Goal: Find specific page/section: Find specific page/section

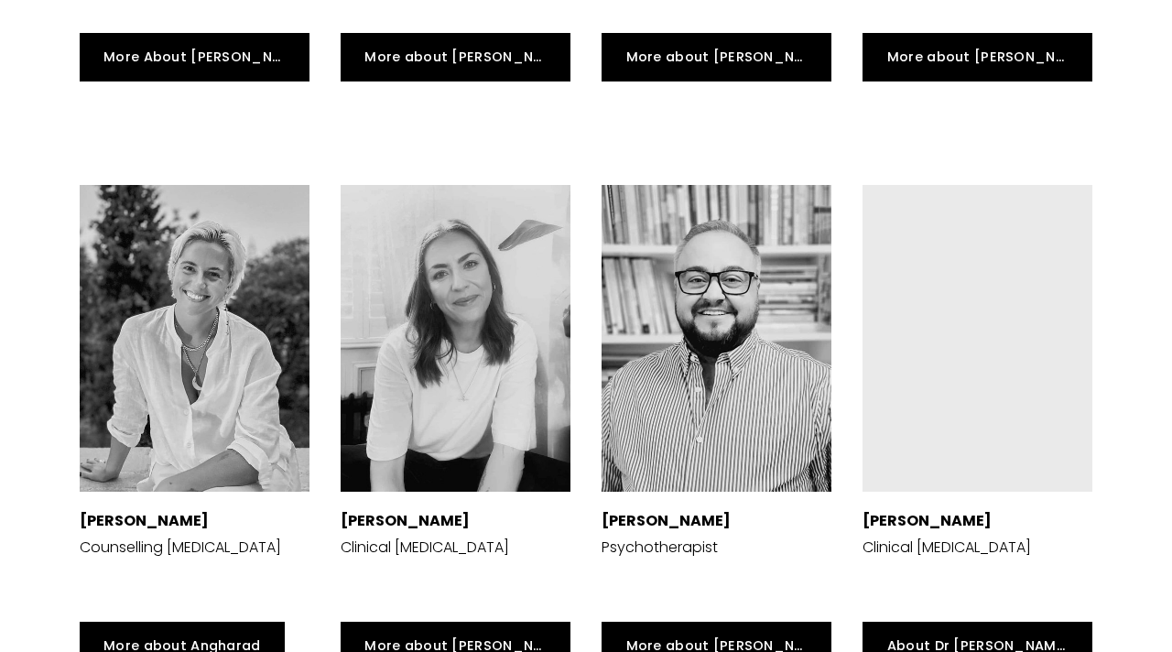
scroll to position [3857, 0]
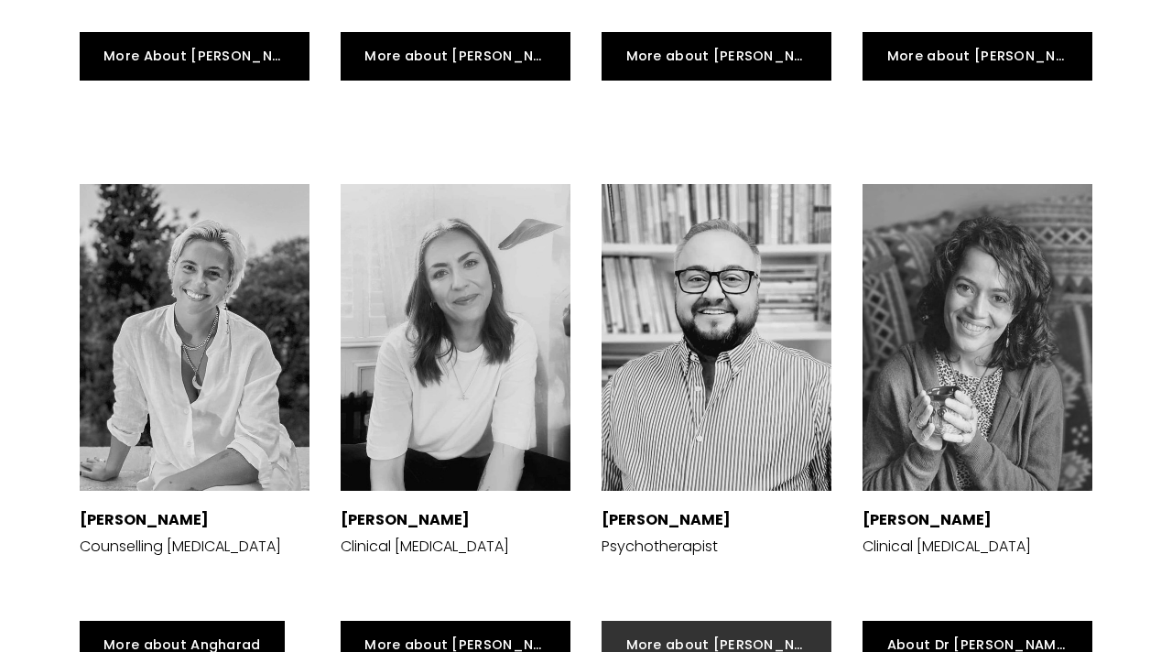
click at [692, 621] on link "More about [PERSON_NAME]" at bounding box center [716, 645] width 230 height 49
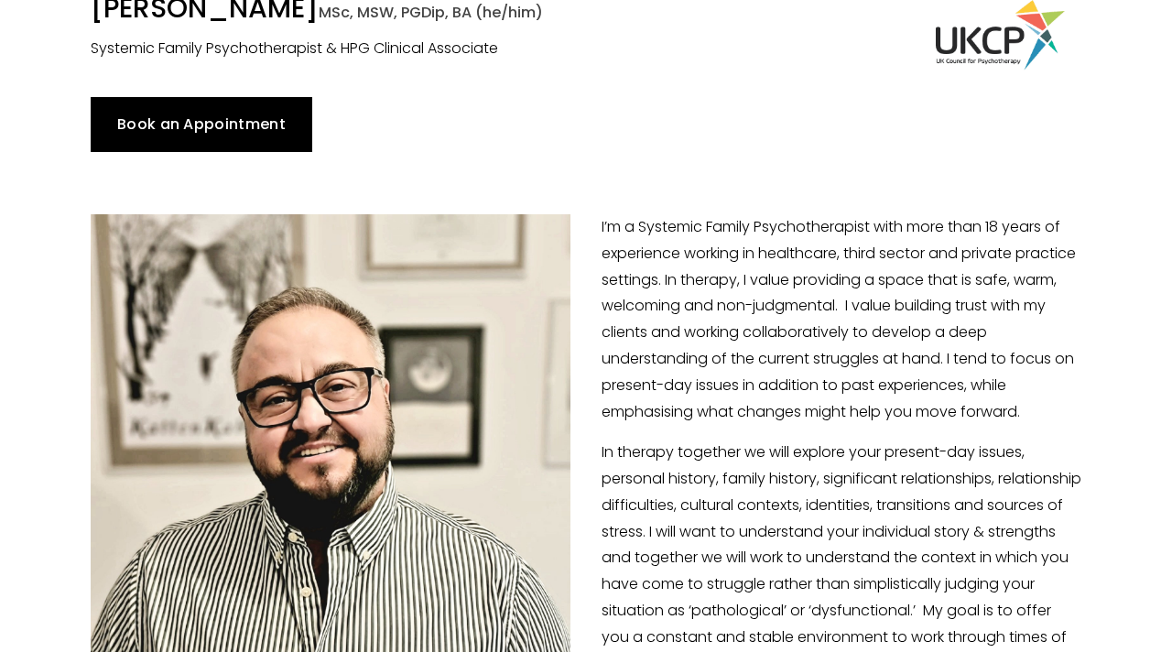
scroll to position [132, 0]
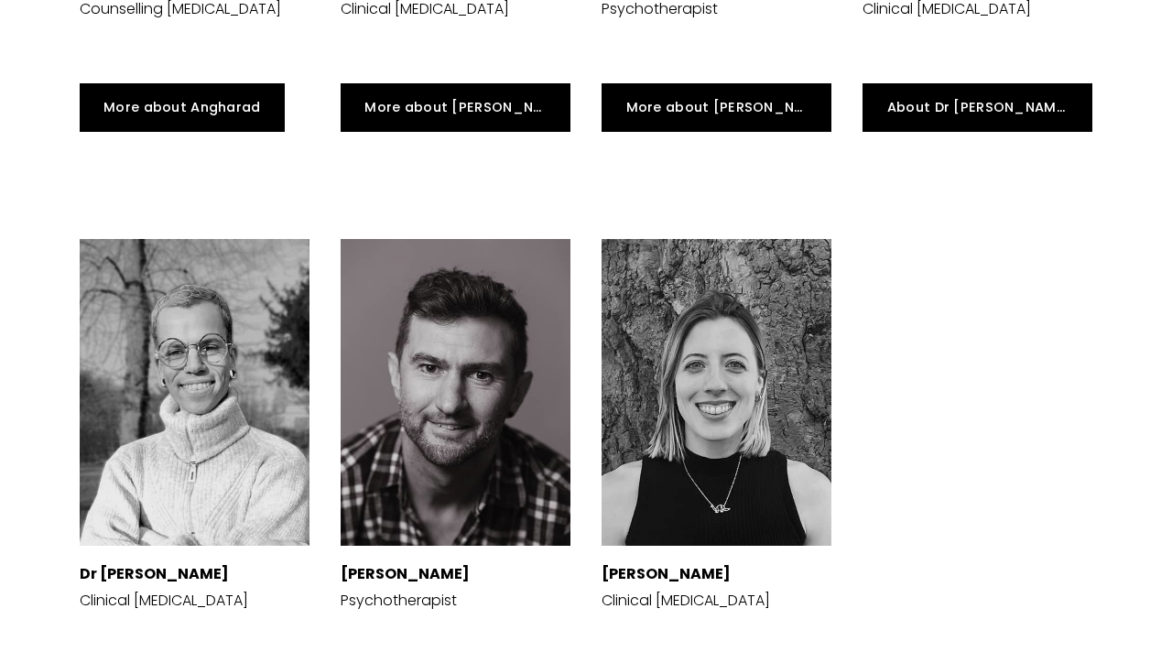
scroll to position [4398, 0]
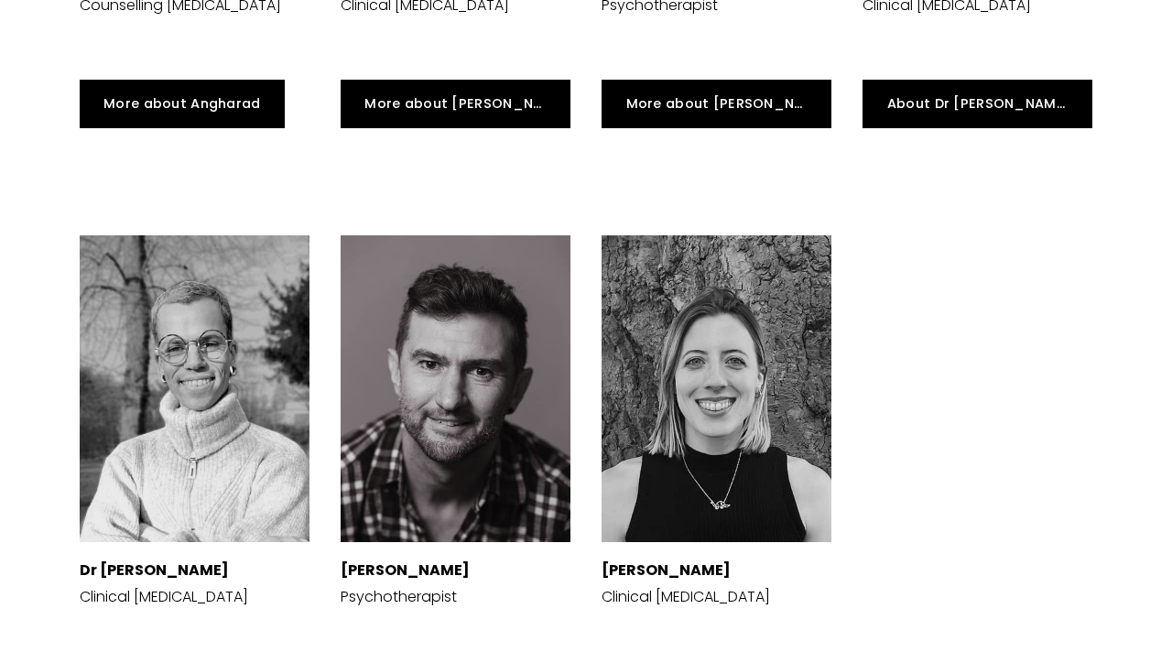
click at [233, 334] on div at bounding box center [195, 388] width 230 height 307
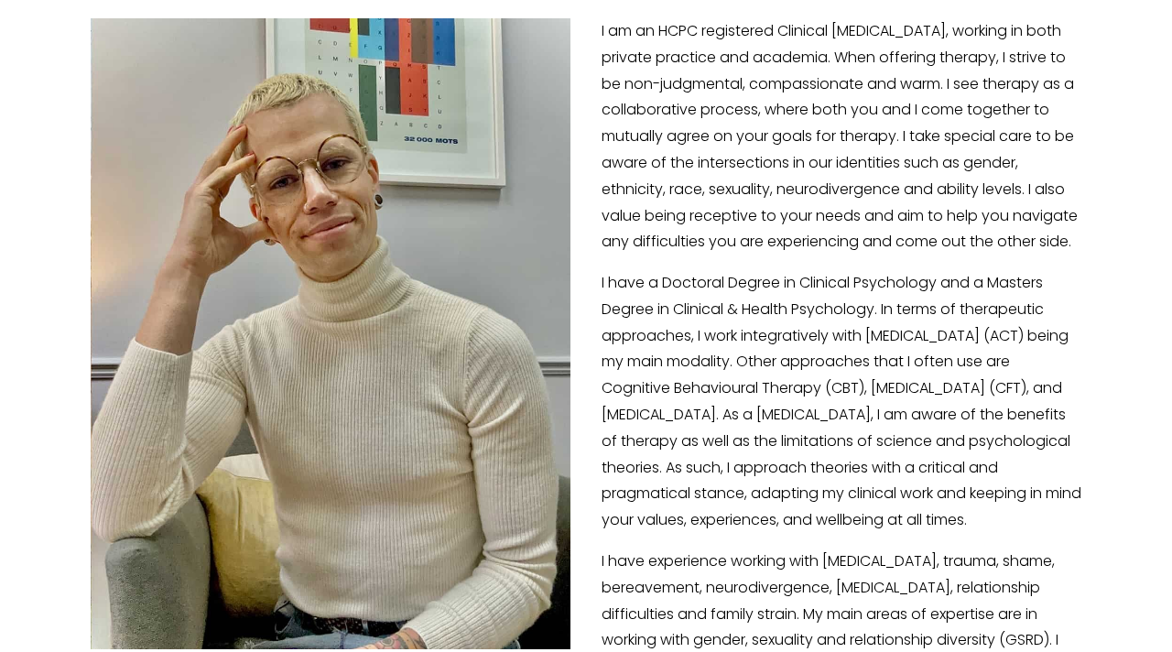
scroll to position [234, 0]
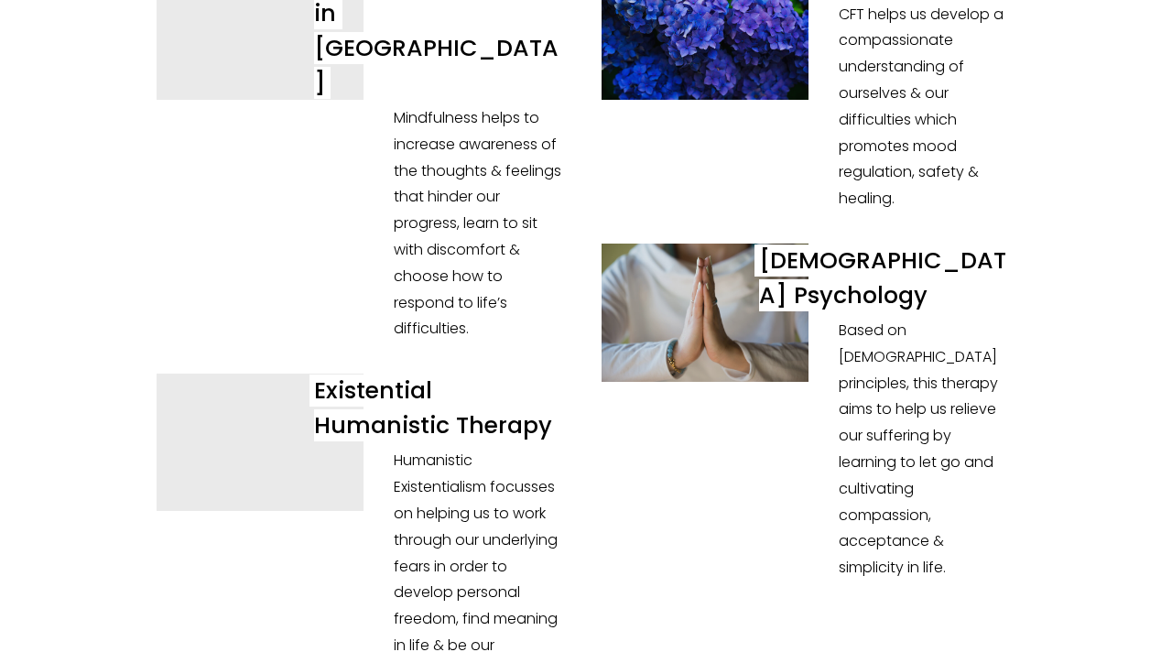
scroll to position [5731, 0]
